Goal: Obtain resource: Obtain resource

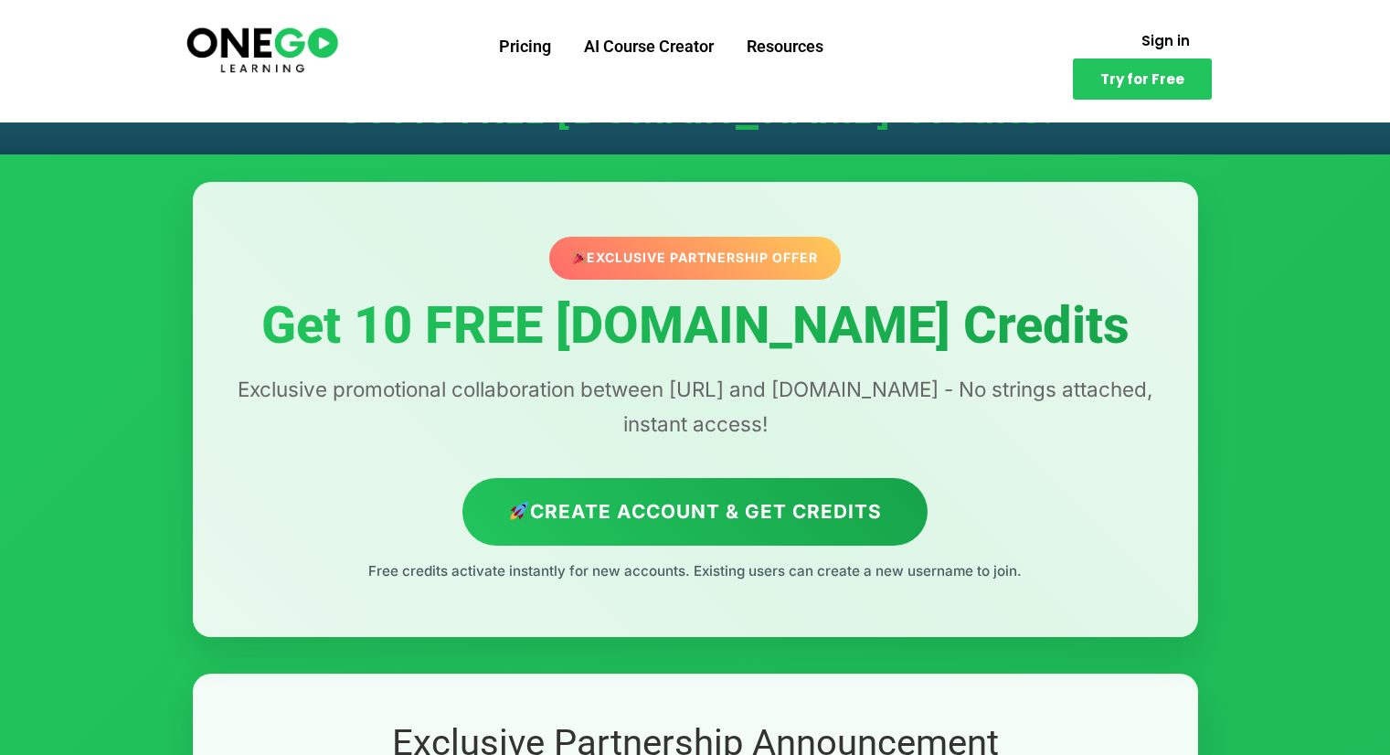
click at [1053, 392] on p "Exclusive promotional collaboration between [URL] and [DOMAIN_NAME] - No string…" at bounding box center [695, 406] width 932 height 69
click at [543, 444] on div "Exclusive Partnership Offer Get 10 FREE [DOMAIN_NAME] Credits Exclusive promoti…" at bounding box center [695, 409] width 1005 height 455
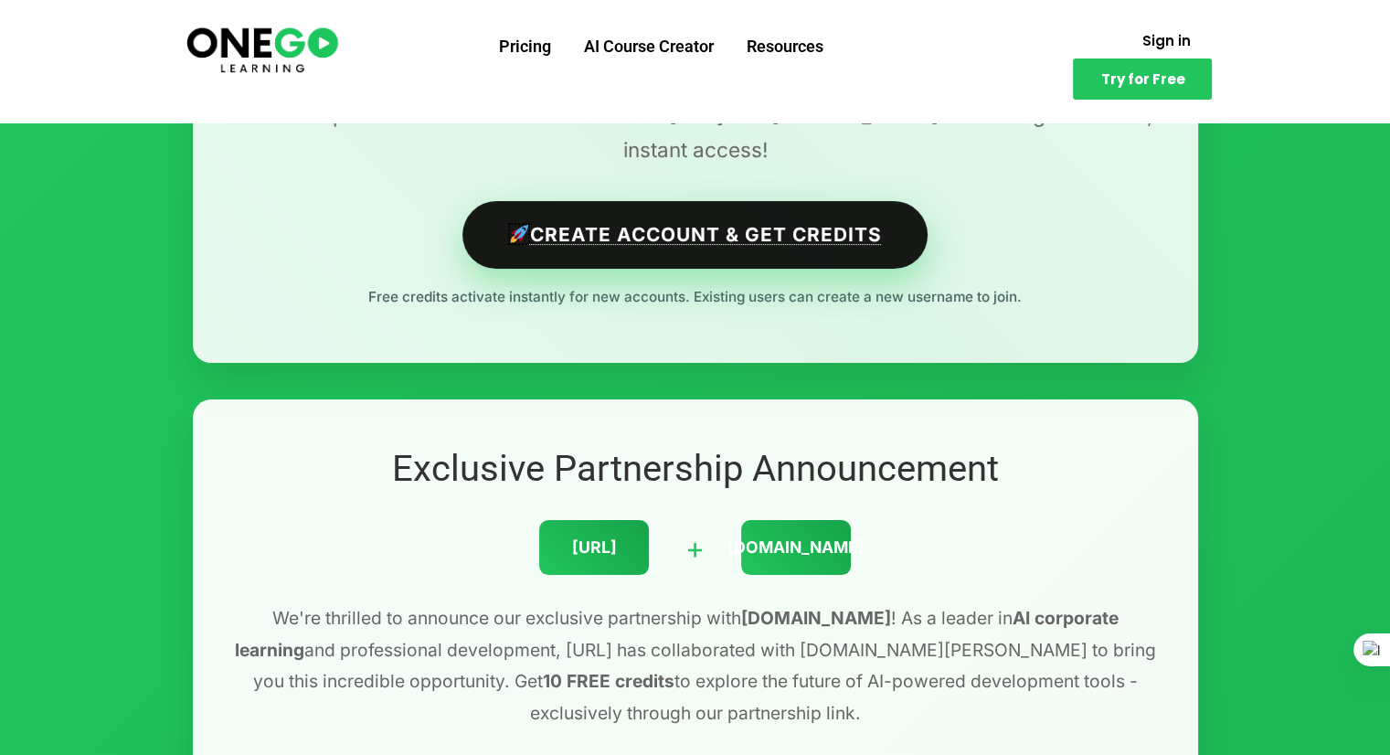
click at [716, 231] on link "Create Account & Get Credits" at bounding box center [694, 234] width 465 height 67
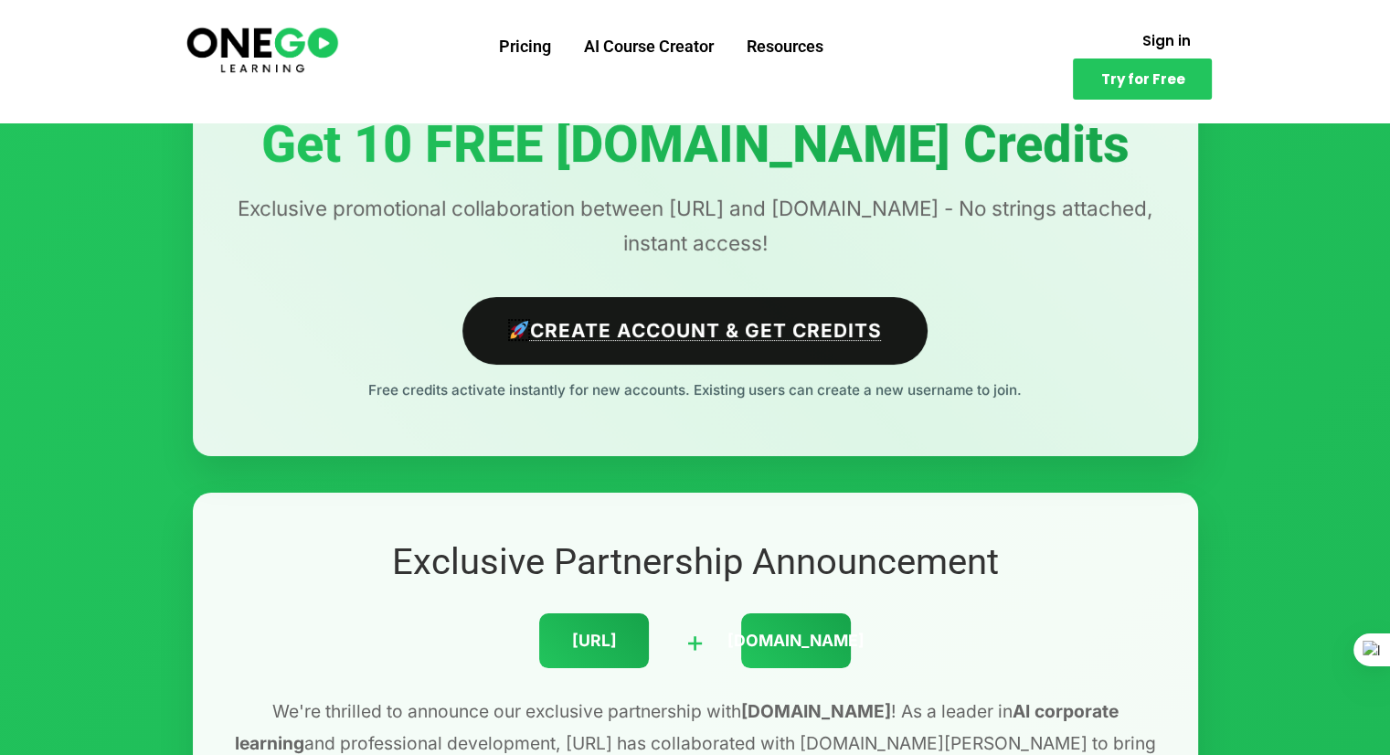
scroll to position [183, 0]
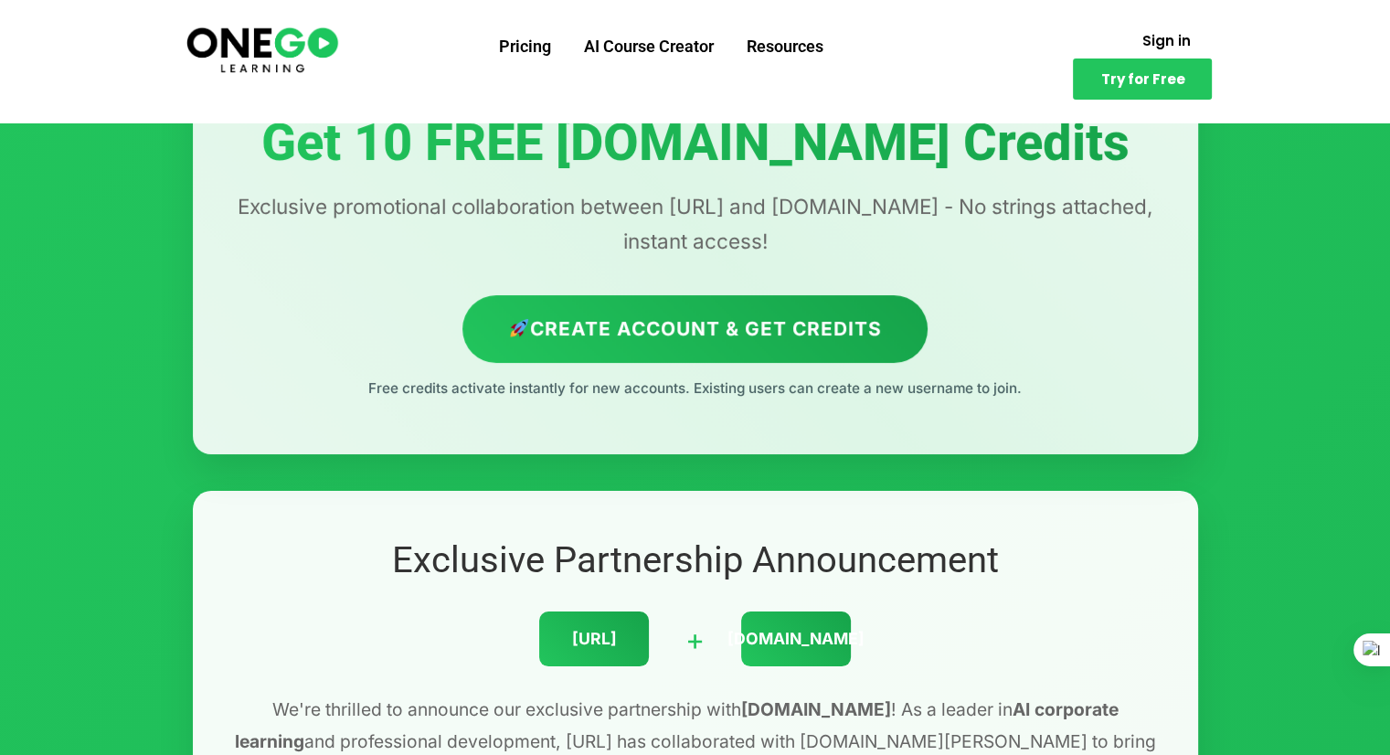
click at [596, 390] on p "Free credits activate instantly for new accounts. Existing users can create a n…" at bounding box center [695, 389] width 932 height 24
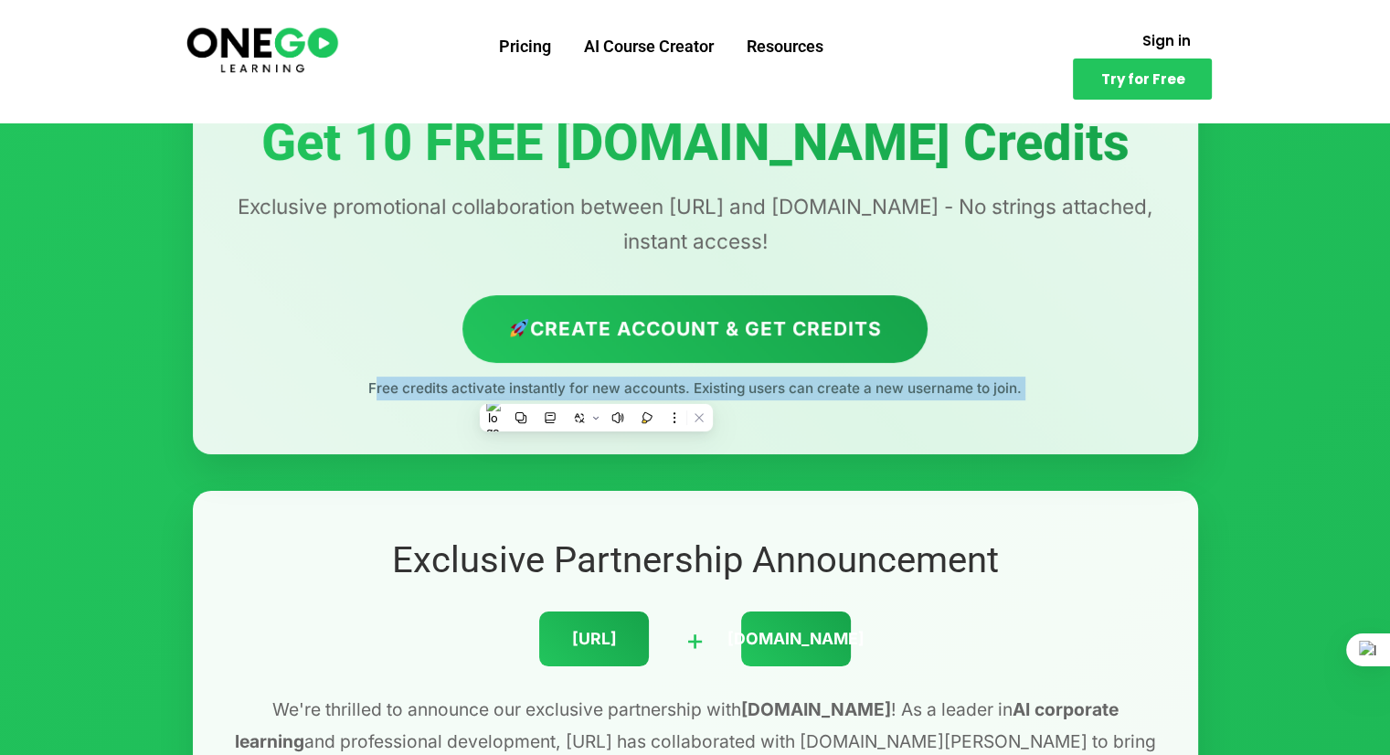
click at [596, 390] on p "Free credits activate instantly for new accounts. Existing users can create a n…" at bounding box center [695, 389] width 932 height 24
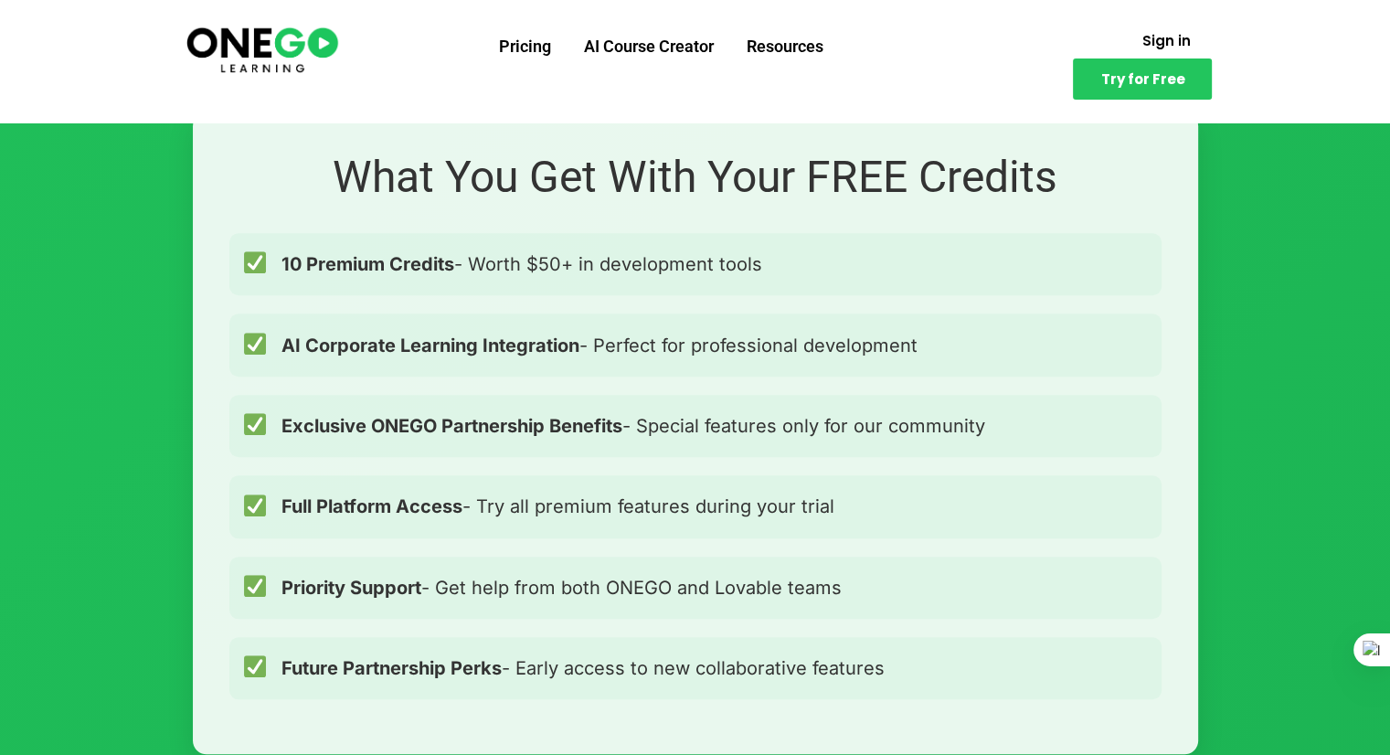
scroll to position [1371, 0]
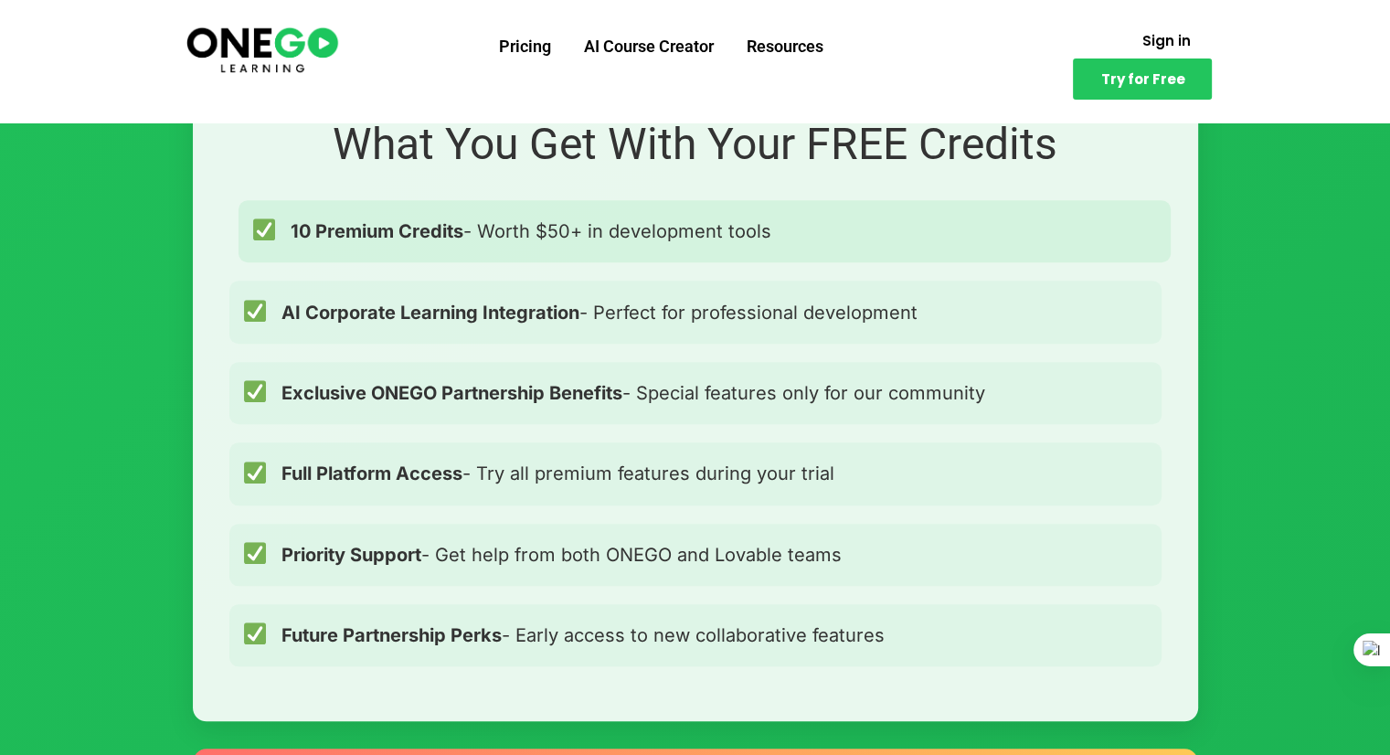
click at [698, 236] on span "10 Premium Credits - Worth $50+ in development tools" at bounding box center [531, 231] width 481 height 29
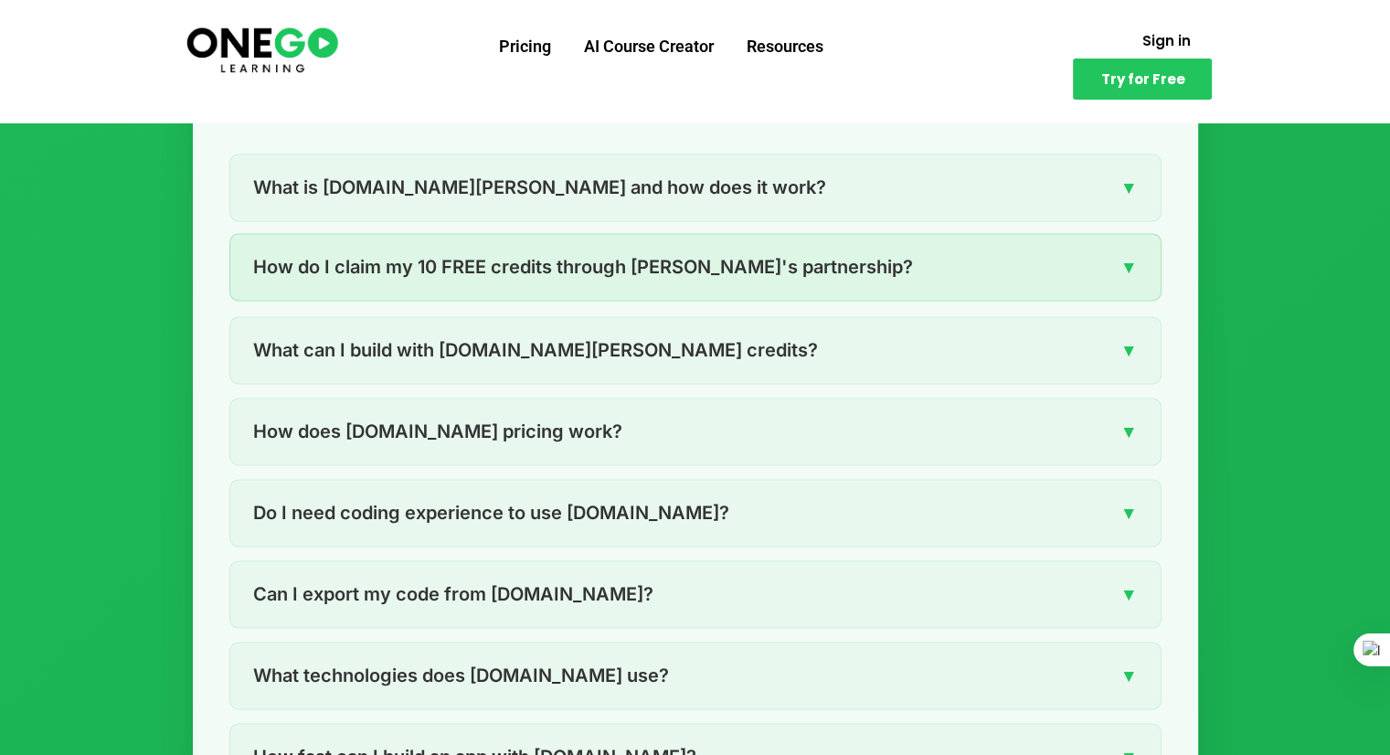
scroll to position [2559, 0]
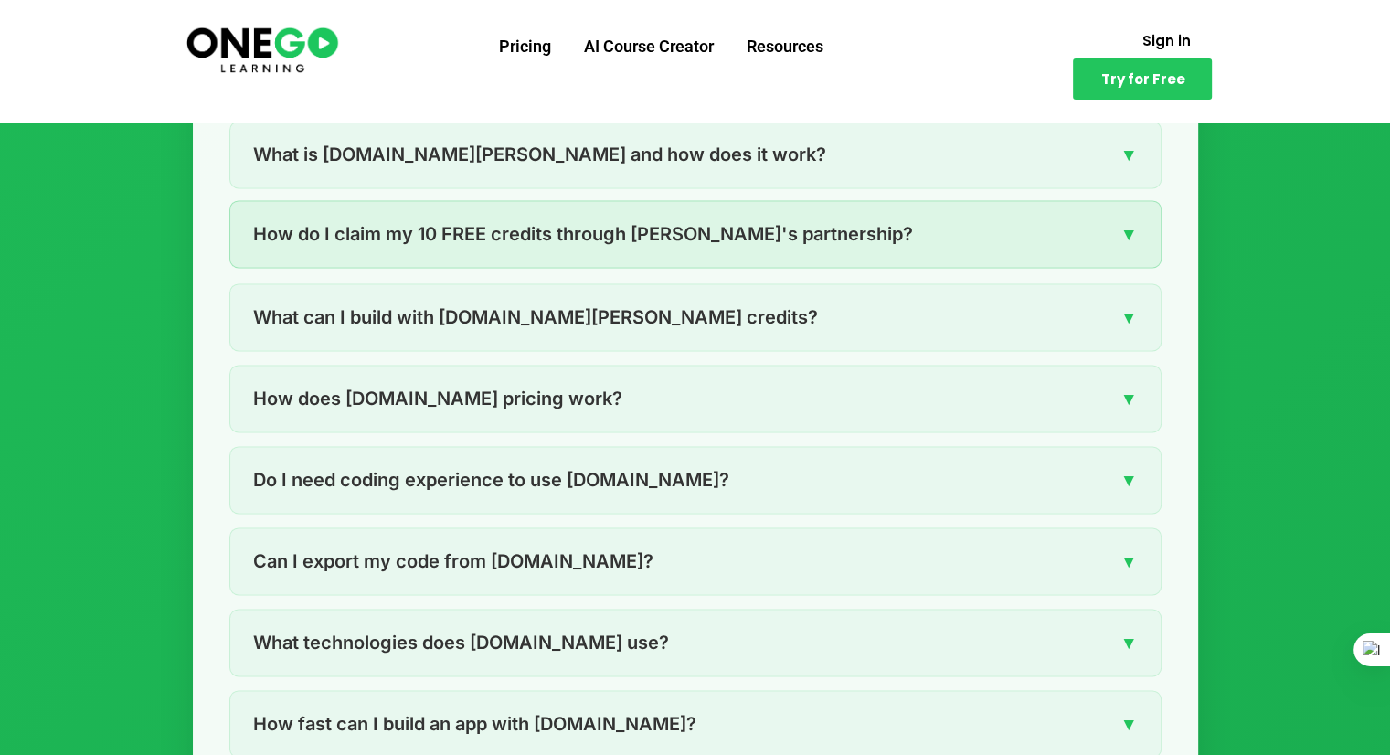
click at [480, 250] on div "How do I claim my 10 FREE credits through [PERSON_NAME]'s partnership? ▼" at bounding box center [695, 234] width 930 height 66
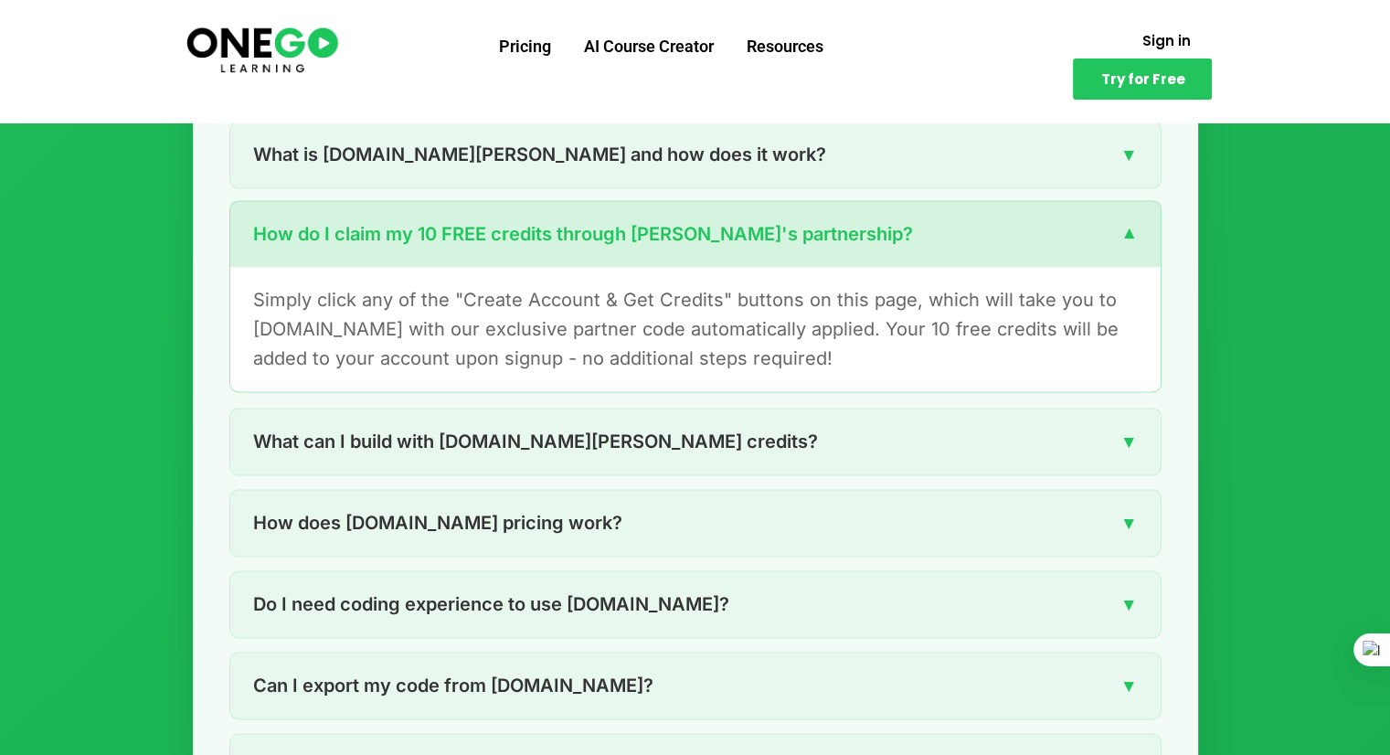
click at [480, 250] on div "How do I claim my 10 FREE credits through [PERSON_NAME]'s partnership? ▼" at bounding box center [695, 234] width 930 height 66
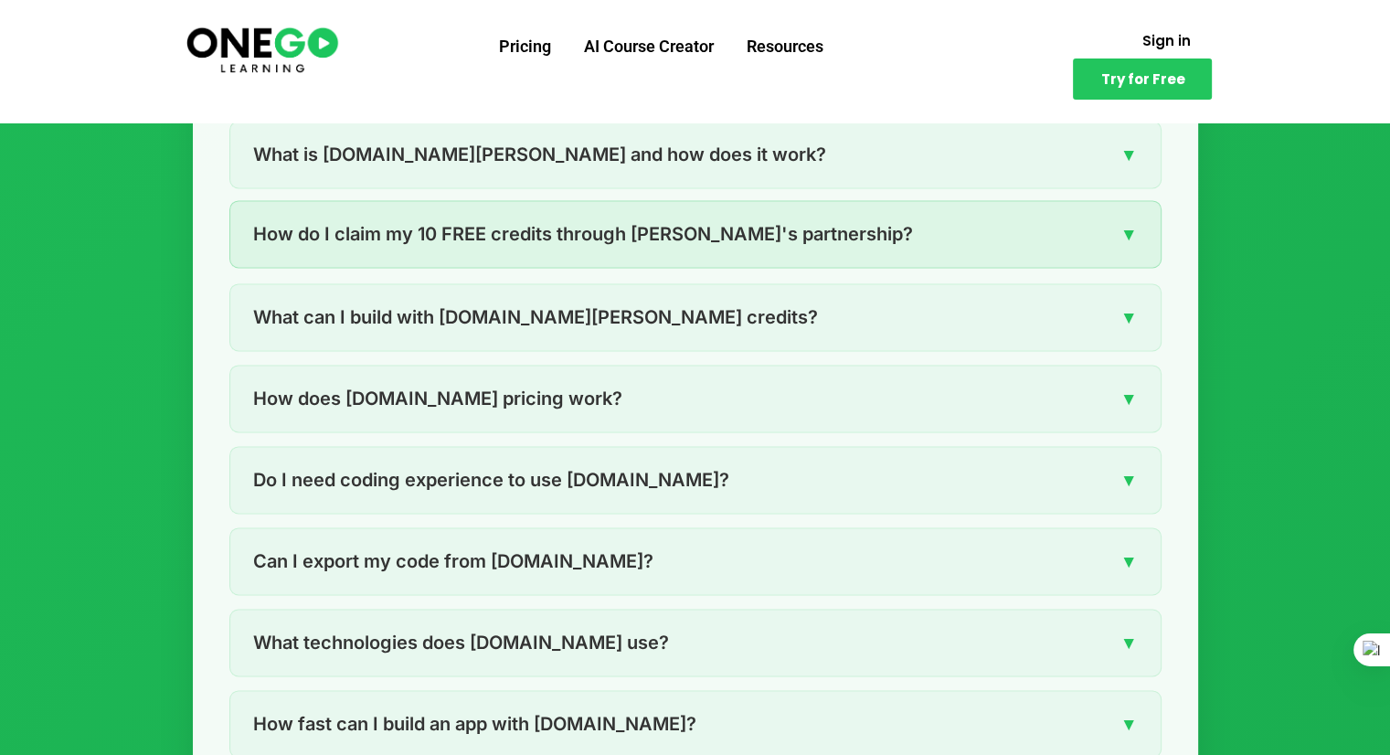
click at [507, 244] on span "How do I claim my 10 FREE credits through [PERSON_NAME]'s partnership?" at bounding box center [583, 233] width 660 height 29
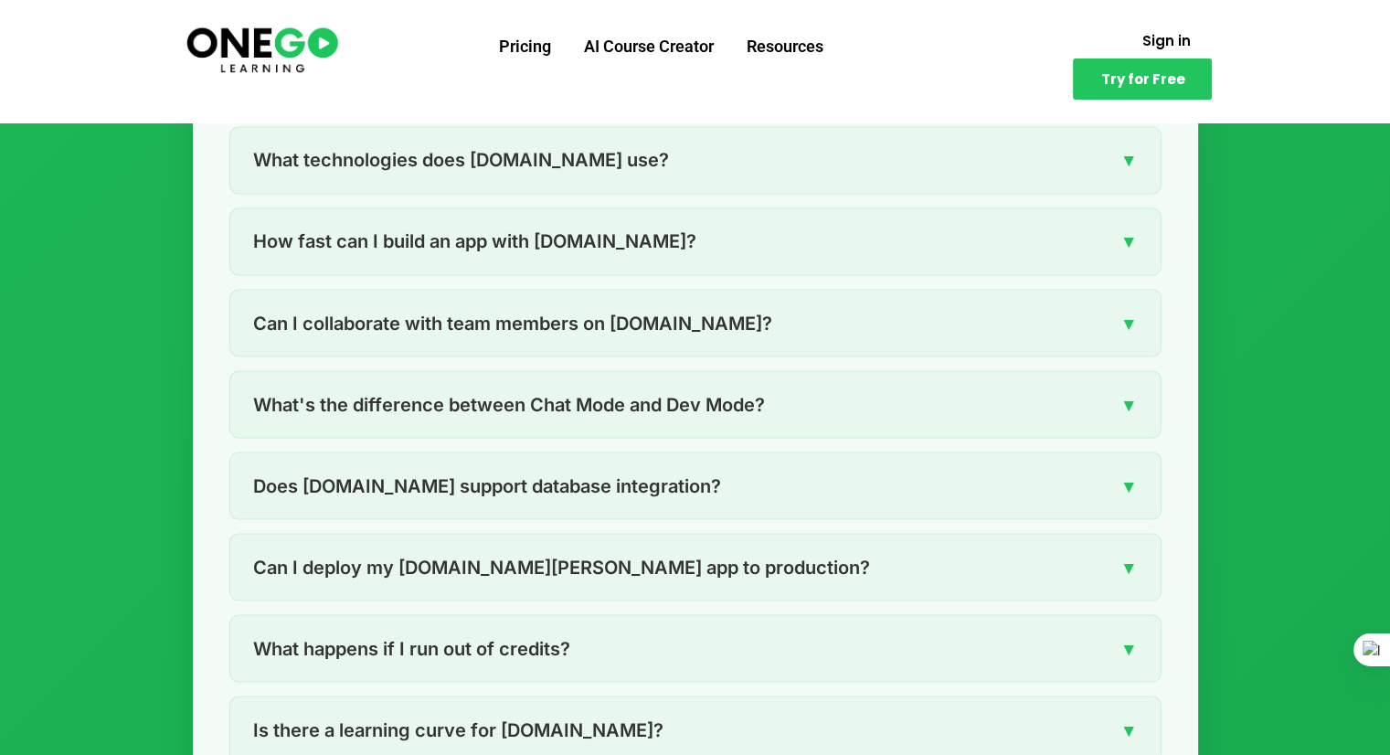
scroll to position [3199, 0]
